Goal: Use online tool/utility: Utilize a website feature to perform a specific function

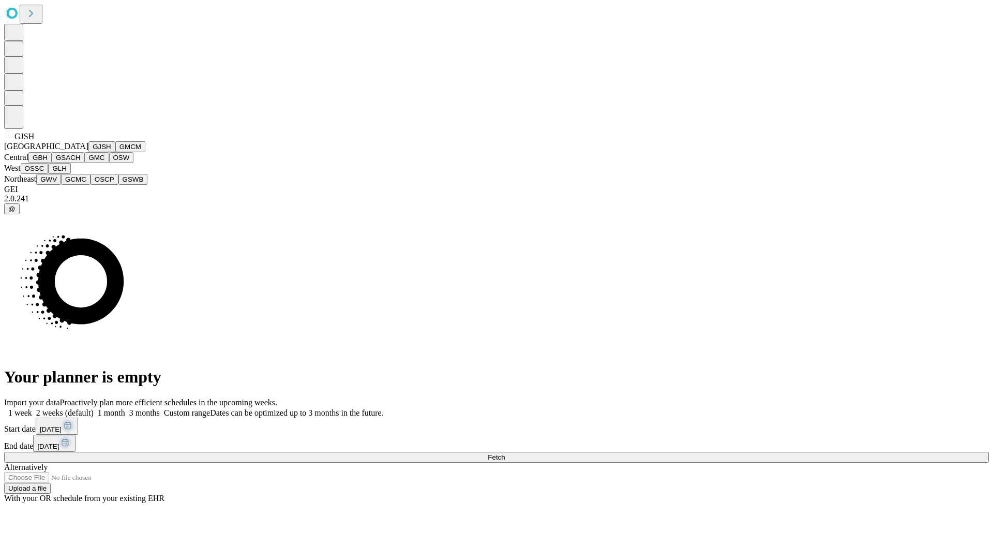
click at [88, 152] on button "GJSH" at bounding box center [101, 146] width 27 height 11
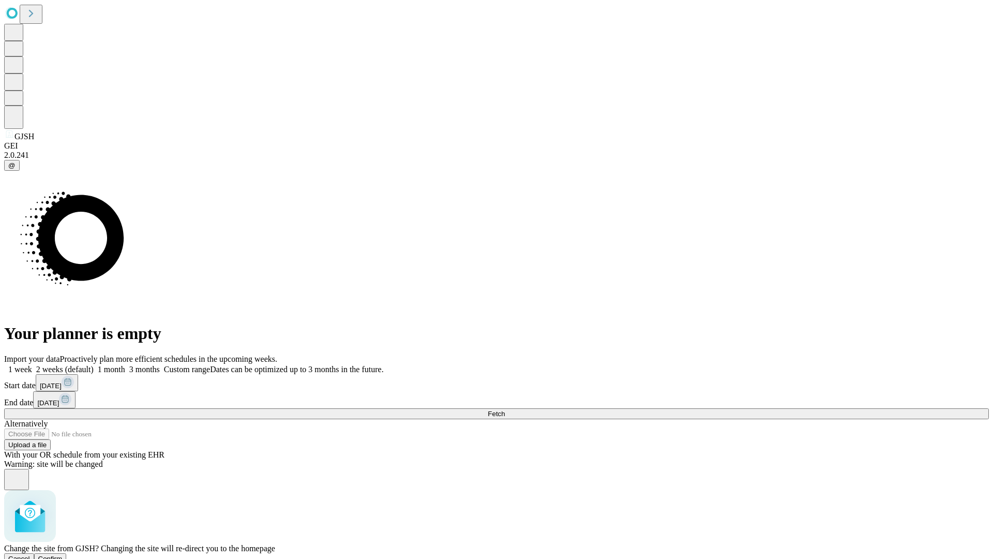
click at [63, 554] on span "Confirm" at bounding box center [50, 558] width 24 height 8
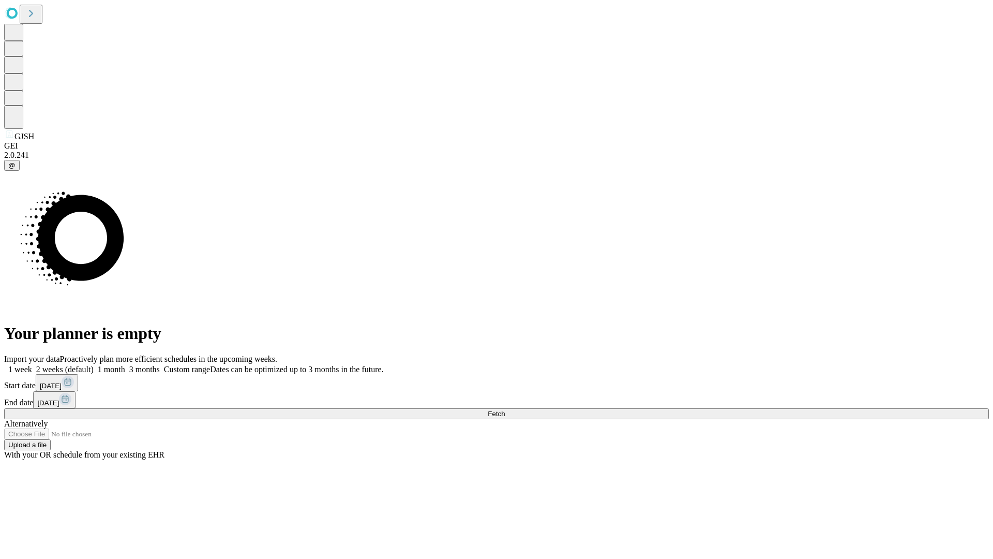
click at [94, 365] on label "2 weeks (default)" at bounding box center [63, 369] width 62 height 9
click at [505, 410] on span "Fetch" at bounding box center [496, 414] width 17 height 8
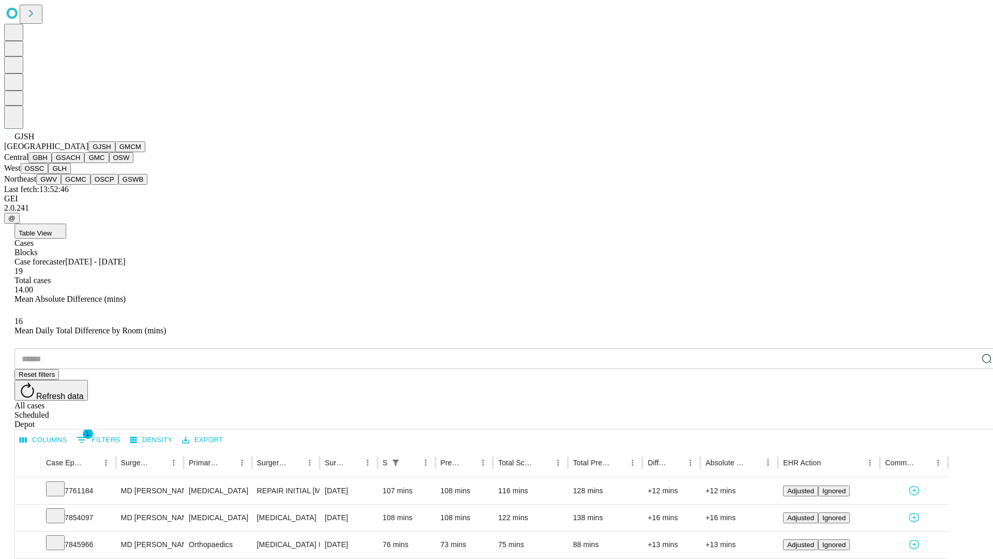
click at [115, 152] on button "GMCM" at bounding box center [130, 146] width 30 height 11
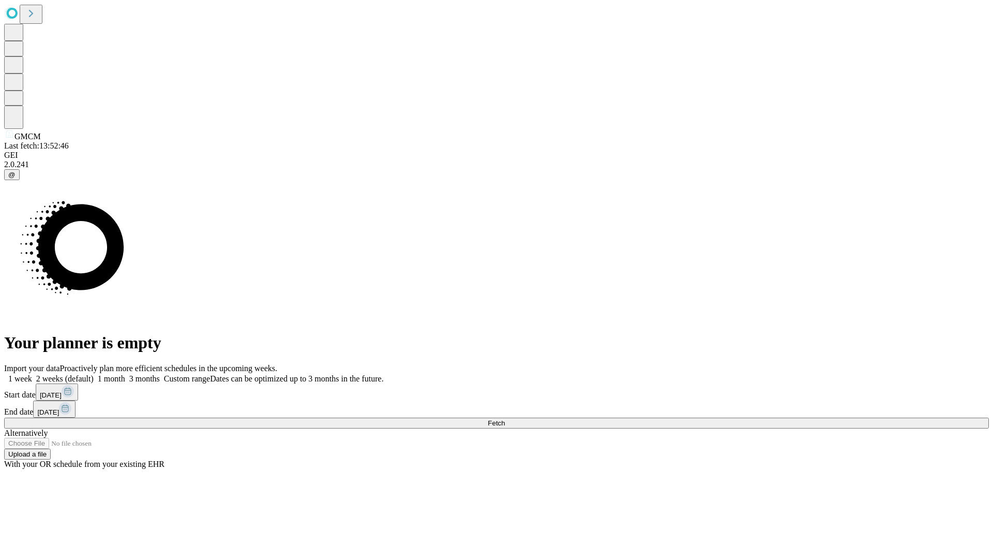
click at [94, 374] on label "2 weeks (default)" at bounding box center [63, 378] width 62 height 9
click at [505, 419] on span "Fetch" at bounding box center [496, 423] width 17 height 8
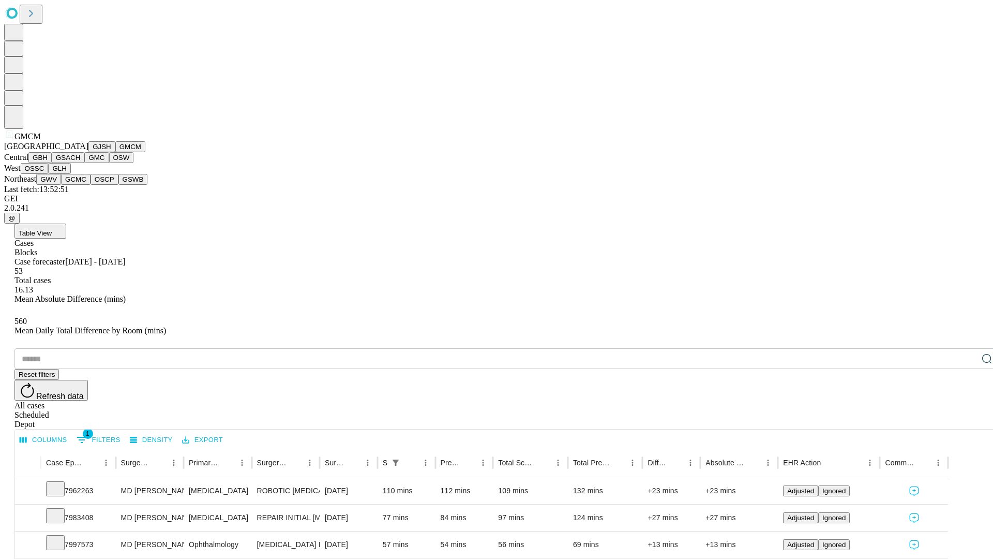
click at [52, 163] on button "GBH" at bounding box center [39, 157] width 23 height 11
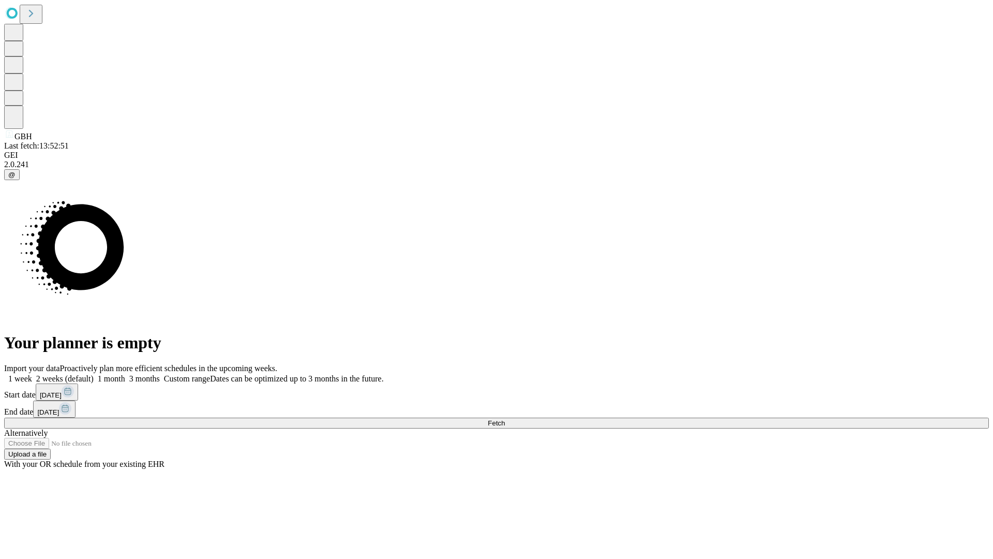
click at [94, 374] on label "2 weeks (default)" at bounding box center [63, 378] width 62 height 9
click at [505, 419] on span "Fetch" at bounding box center [496, 423] width 17 height 8
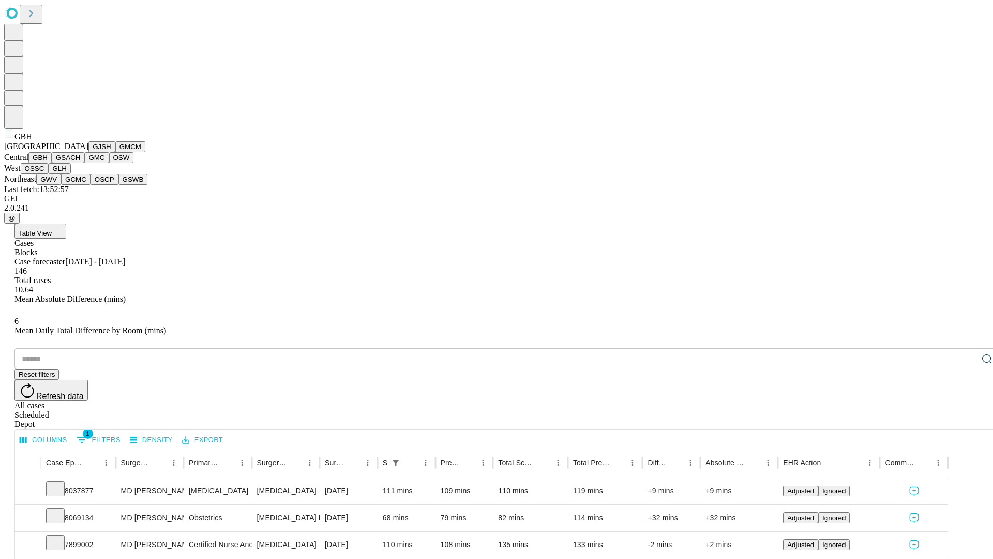
click at [80, 163] on button "GSACH" at bounding box center [68, 157] width 33 height 11
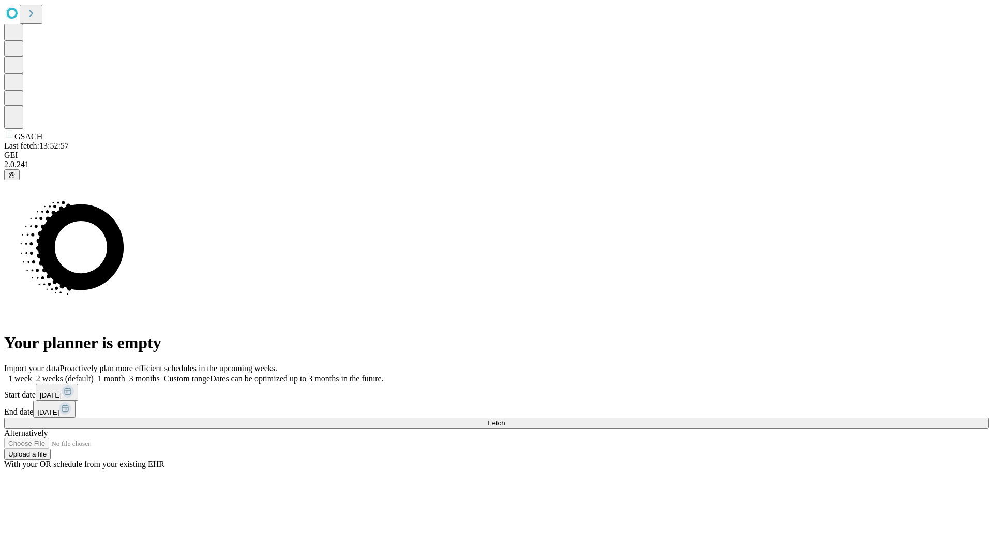
click at [94, 374] on label "2 weeks (default)" at bounding box center [63, 378] width 62 height 9
click at [505, 419] on span "Fetch" at bounding box center [496, 423] width 17 height 8
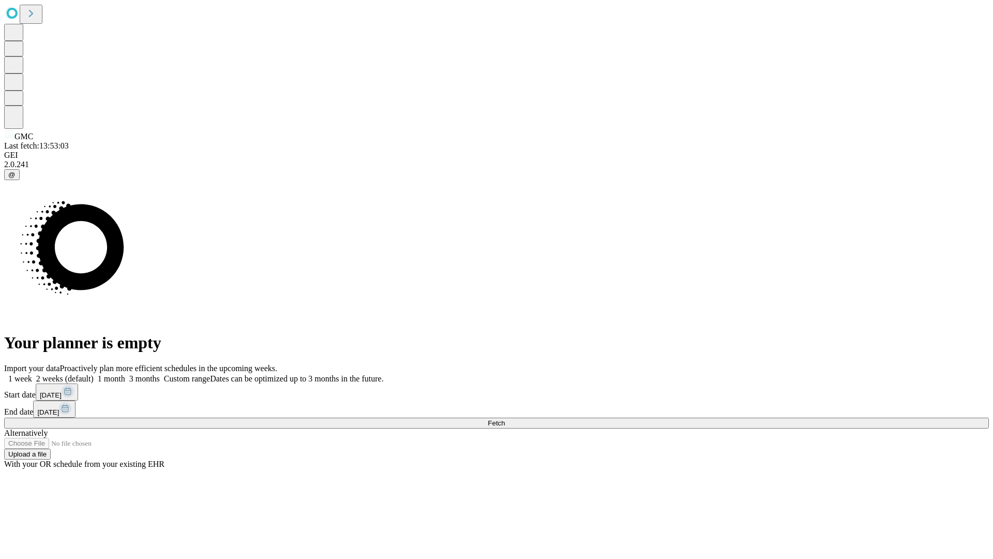
click at [94, 374] on label "2 weeks (default)" at bounding box center [63, 378] width 62 height 9
click at [505, 419] on span "Fetch" at bounding box center [496, 423] width 17 height 8
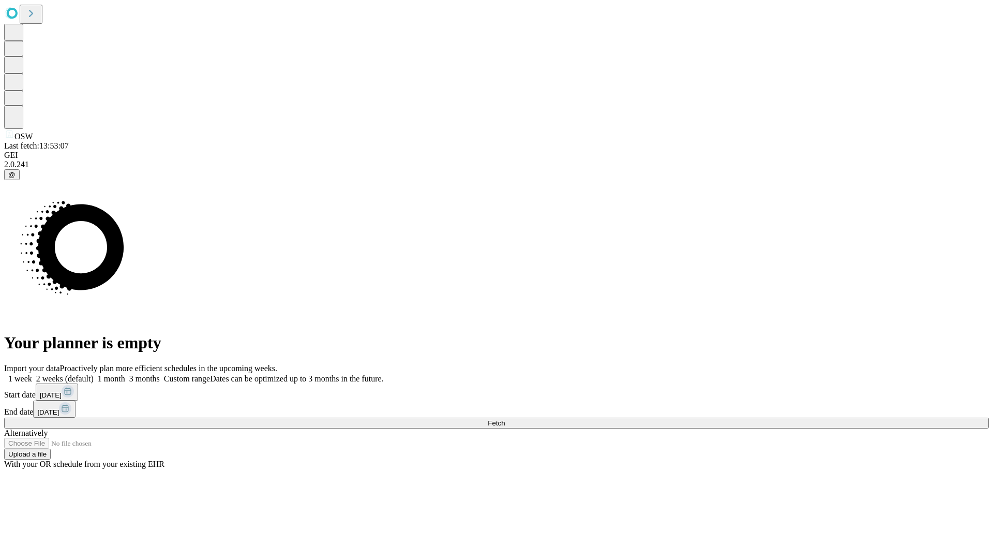
click at [94, 374] on label "2 weeks (default)" at bounding box center [63, 378] width 62 height 9
click at [505, 419] on span "Fetch" at bounding box center [496, 423] width 17 height 8
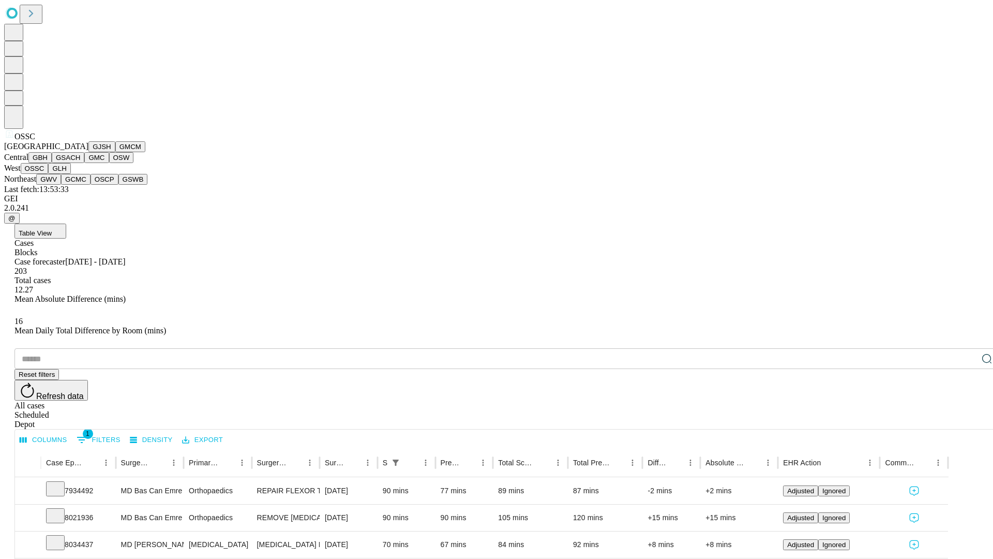
click at [70, 174] on button "GLH" at bounding box center [59, 168] width 22 height 11
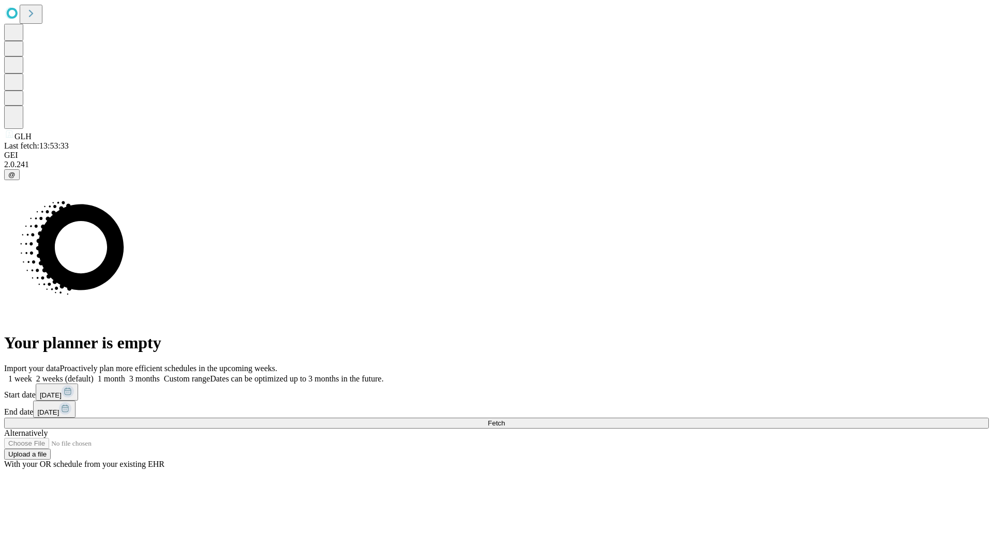
click at [94, 374] on label "2 weeks (default)" at bounding box center [63, 378] width 62 height 9
click at [505, 419] on span "Fetch" at bounding box center [496, 423] width 17 height 8
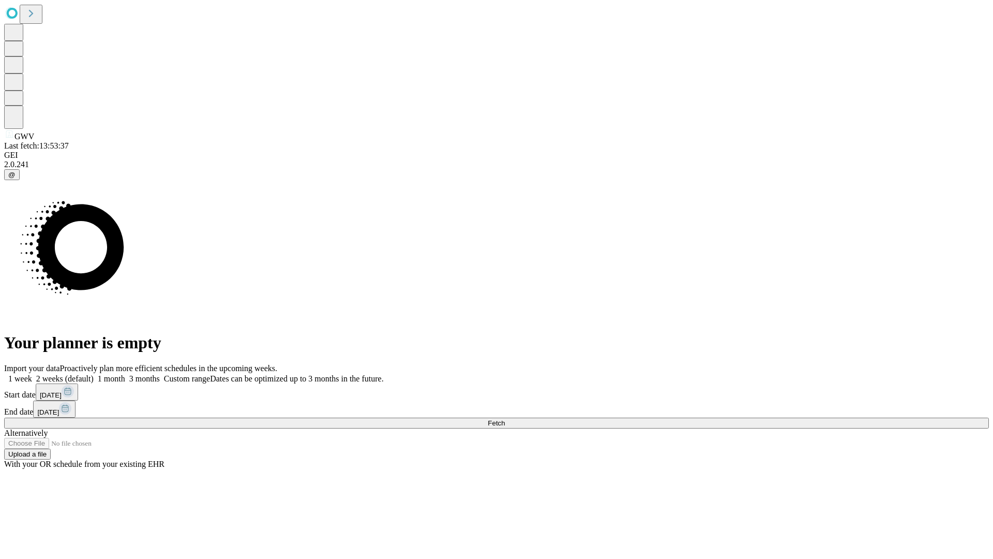
click at [94, 374] on label "2 weeks (default)" at bounding box center [63, 378] width 62 height 9
click at [505, 419] on span "Fetch" at bounding box center [496, 423] width 17 height 8
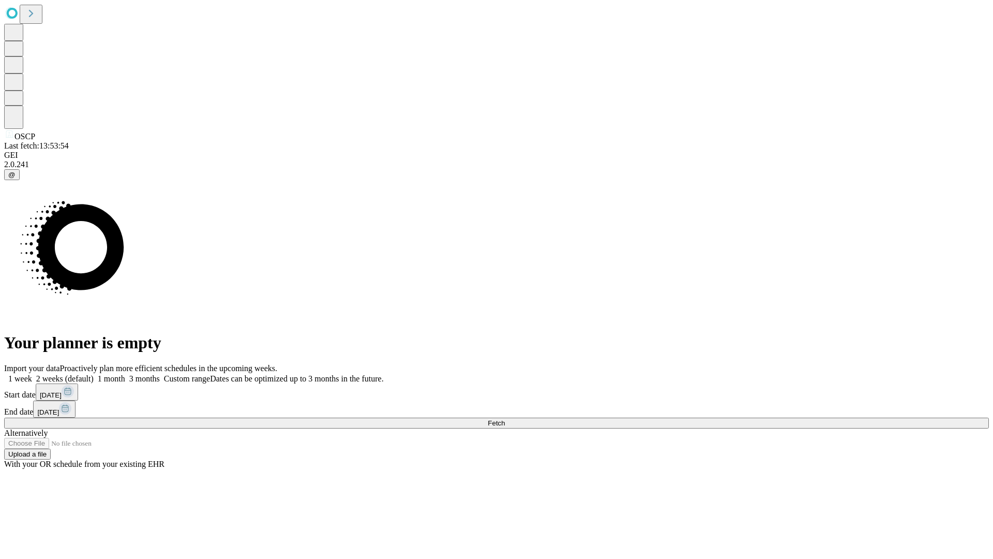
click at [505, 419] on span "Fetch" at bounding box center [496, 423] width 17 height 8
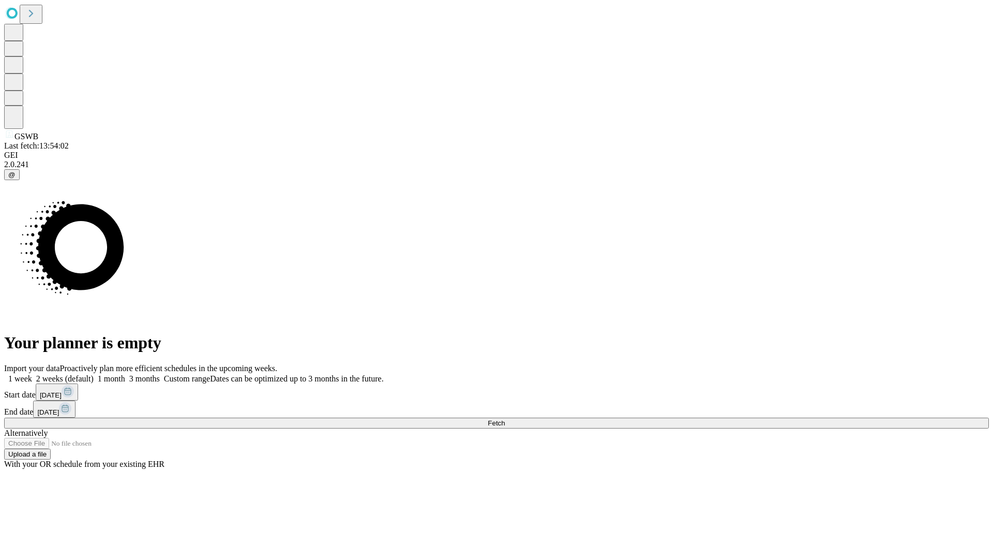
click at [505, 419] on span "Fetch" at bounding box center [496, 423] width 17 height 8
